Goal: Transaction & Acquisition: Purchase product/service

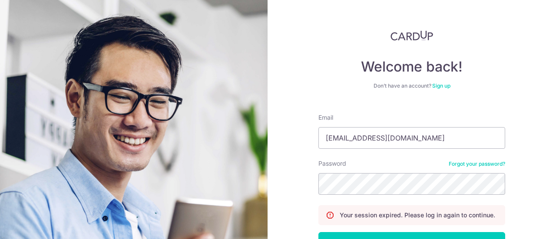
click at [345, 140] on input "cswmantra@yahoo.com" at bounding box center [411, 138] width 187 height 22
click at [298, 209] on div "Welcome back! Don’t have an account? Sign up Email cswmantra@yahoo.com Password…" at bounding box center [412, 119] width 288 height 239
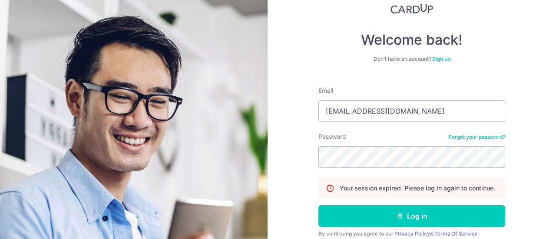
scroll to position [63, 0]
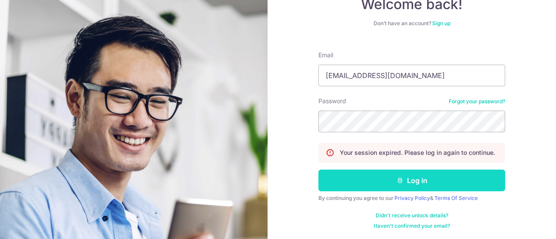
click at [380, 178] on button "Log in" at bounding box center [411, 181] width 187 height 22
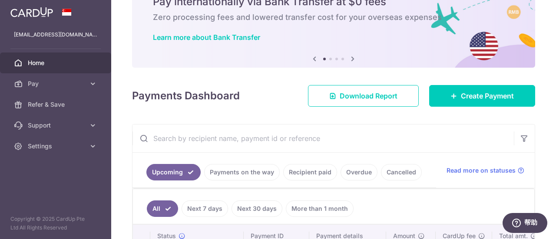
click at [302, 170] on link "Recipient paid" at bounding box center [310, 172] width 54 height 17
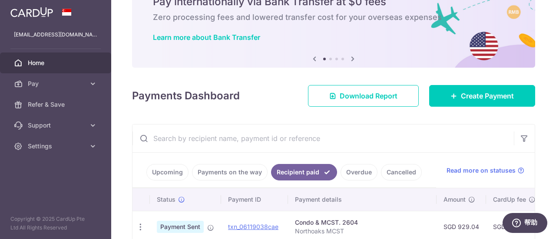
scroll to position [174, 0]
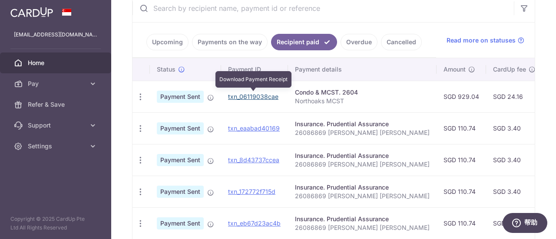
click at [261, 96] on link "txn_06119038cae" at bounding box center [253, 96] width 50 height 7
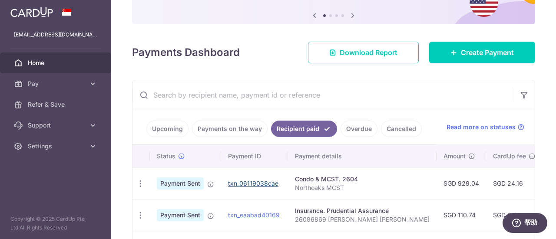
scroll to position [130, 0]
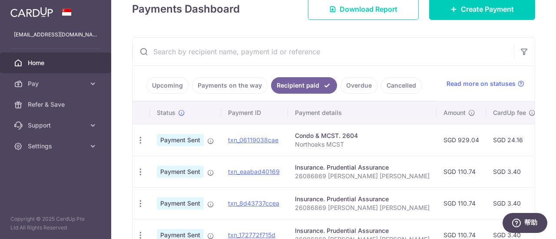
click at [370, 142] on p "Northoaks MCST" at bounding box center [362, 144] width 135 height 9
drag, startPoint x: 377, startPoint y: 141, endPoint x: 289, endPoint y: 139, distance: 88.2
click at [289, 139] on td "Condo & MCST. 2604 Northoaks MCST" at bounding box center [362, 140] width 149 height 32
click at [489, 86] on span "Read more on statuses" at bounding box center [480, 83] width 69 height 9
click at [37, 81] on span "Pay" at bounding box center [56, 83] width 57 height 9
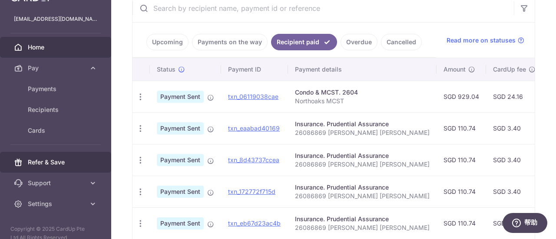
scroll to position [25, 0]
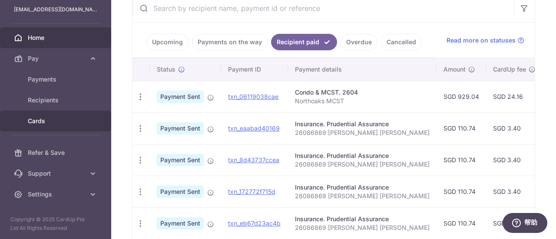
click at [52, 125] on span "Cards" at bounding box center [56, 121] width 57 height 9
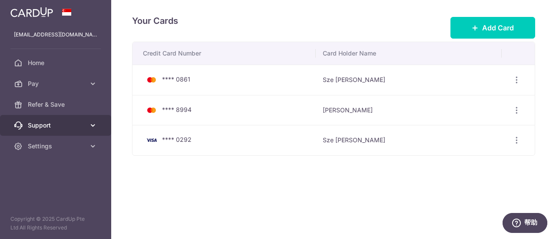
click at [39, 124] on span "Support" at bounding box center [56, 125] width 57 height 9
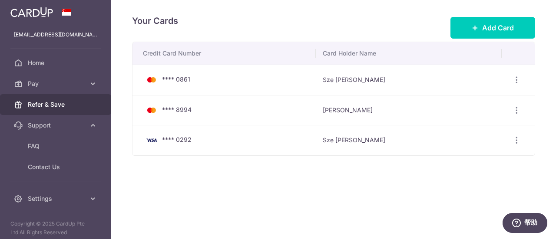
click at [46, 105] on span "Refer & Save" at bounding box center [56, 104] width 57 height 9
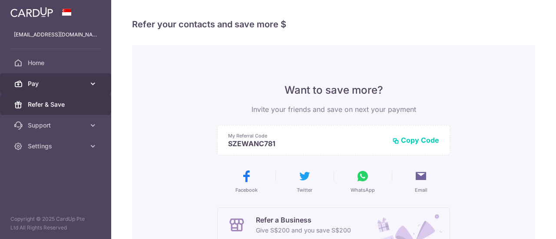
click at [44, 86] on span "Pay" at bounding box center [56, 83] width 57 height 9
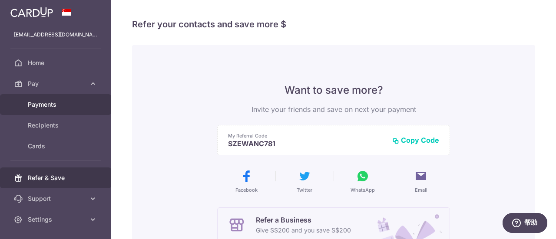
click at [40, 101] on span "Payments" at bounding box center [56, 104] width 57 height 9
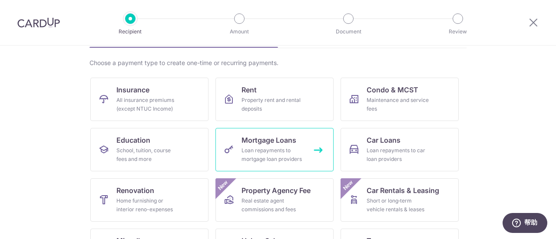
scroll to position [43, 0]
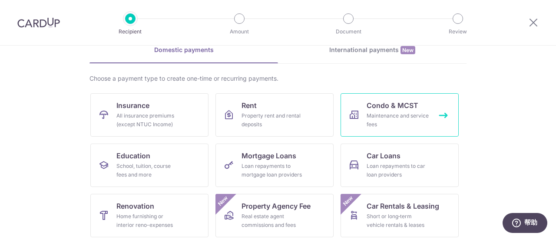
click at [378, 114] on div "Maintenance and service fees" at bounding box center [398, 120] width 63 height 17
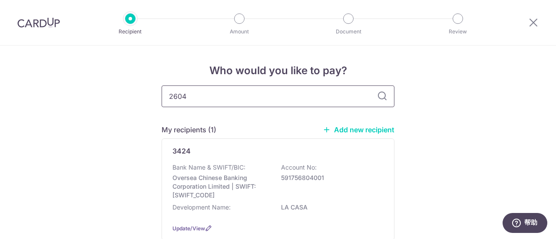
type input "2604"
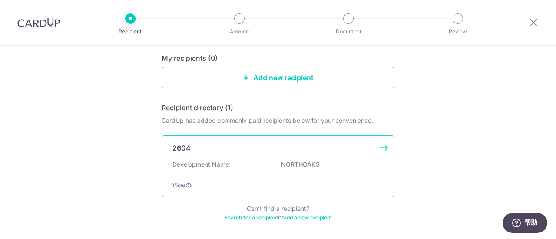
scroll to position [123, 0]
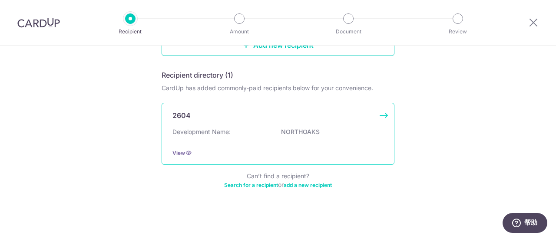
click at [243, 132] on div "Development Name: NORTHOAKS" at bounding box center [277, 135] width 211 height 14
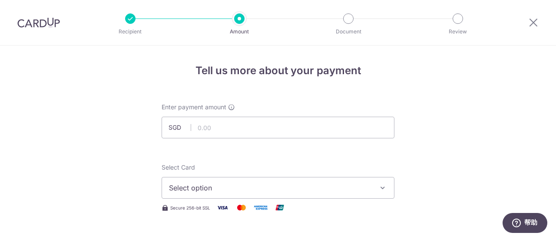
scroll to position [130, 0]
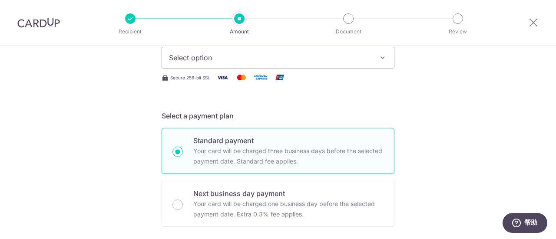
click at [205, 60] on span "Select option" at bounding box center [270, 58] width 202 height 10
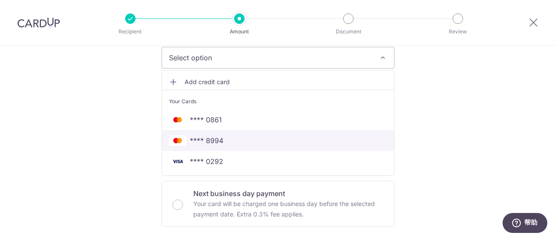
click at [200, 132] on link "**** 8994" at bounding box center [278, 140] width 232 height 21
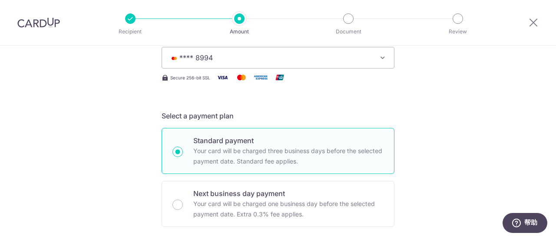
scroll to position [0, 0]
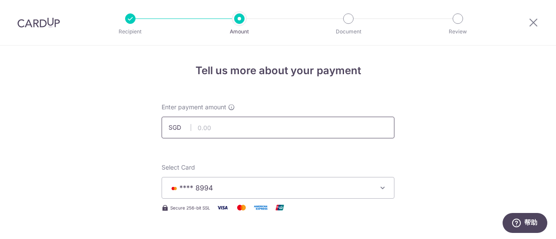
click at [201, 128] on input "text" at bounding box center [278, 128] width 233 height 22
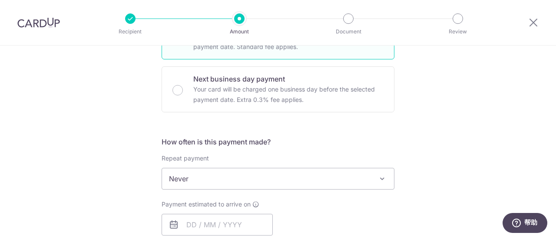
scroll to position [304, 0]
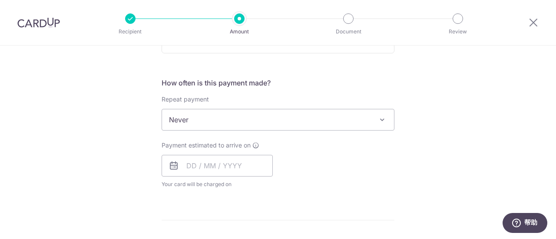
type input "900.00"
click at [531, 109] on div "Tell us more about your payment Enter payment amount SGD 900.00 900.00 Select C…" at bounding box center [278, 135] width 556 height 786
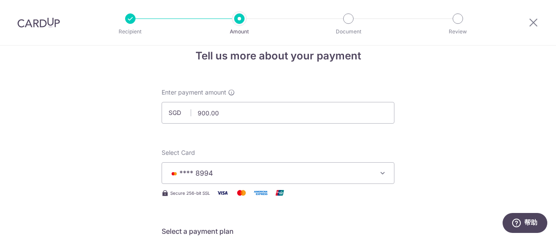
scroll to position [0, 0]
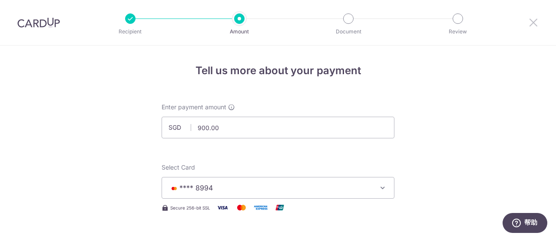
click at [532, 22] on icon at bounding box center [533, 22] width 10 height 11
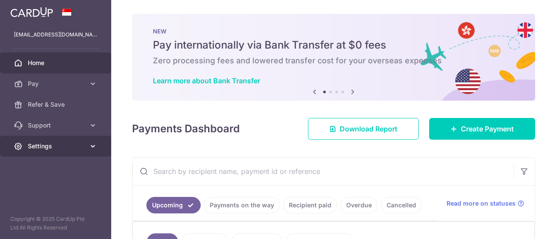
click at [35, 144] on span "Settings" at bounding box center [56, 146] width 57 height 9
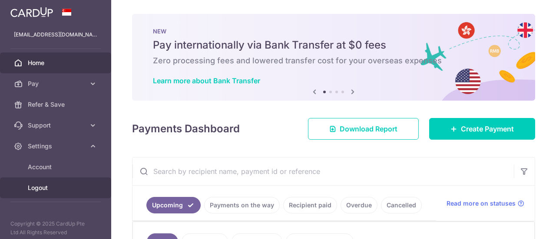
click at [43, 190] on span "Logout" at bounding box center [56, 188] width 57 height 9
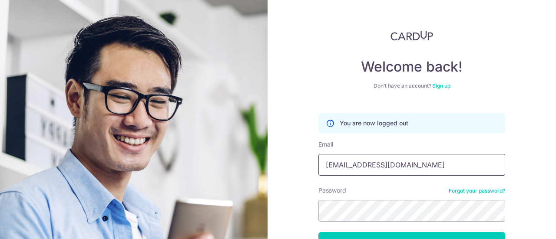
click at [384, 165] on input "[EMAIL_ADDRESS][DOMAIN_NAME]" at bounding box center [411, 165] width 187 height 22
type input "[DOMAIN_NAME][EMAIL_ADDRESS][DOMAIN_NAME]"
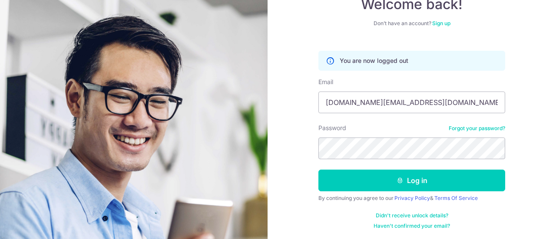
scroll to position [63, 0]
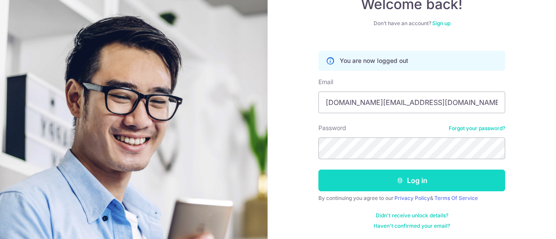
click at [400, 175] on button "Log in" at bounding box center [411, 181] width 187 height 22
